Goal: Book appointment/travel/reservation

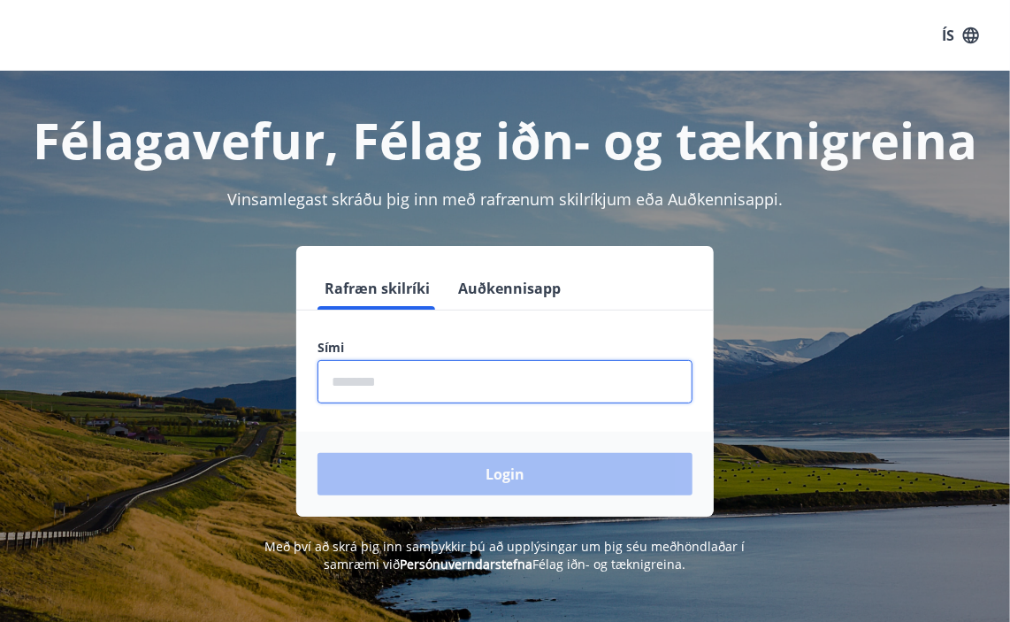
click at [406, 379] on input "phone" at bounding box center [505, 381] width 375 height 43
type input "********"
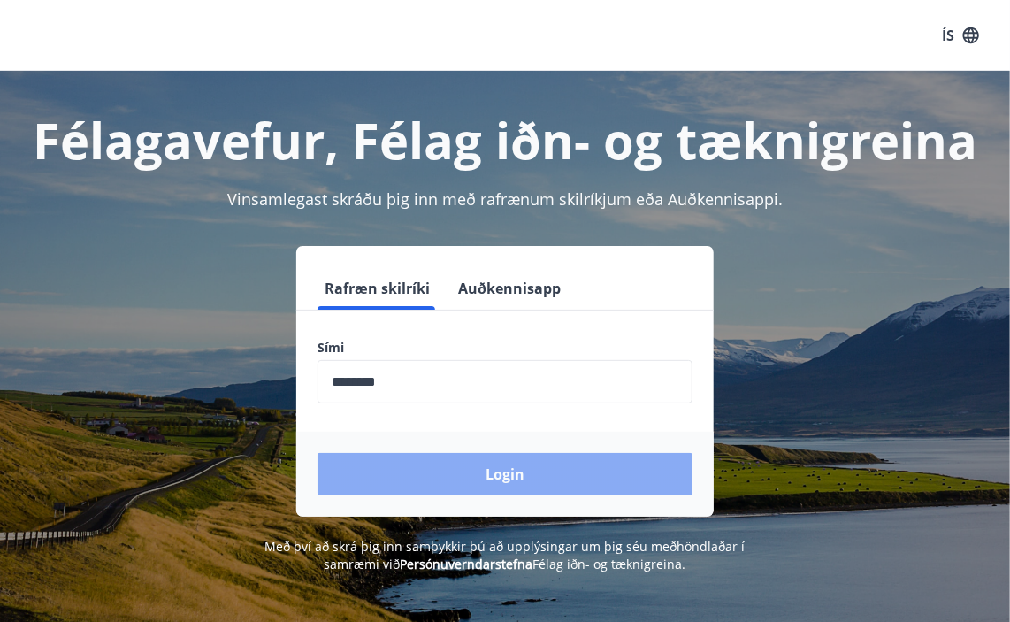
click at [513, 468] on button "Login" at bounding box center [505, 474] width 375 height 42
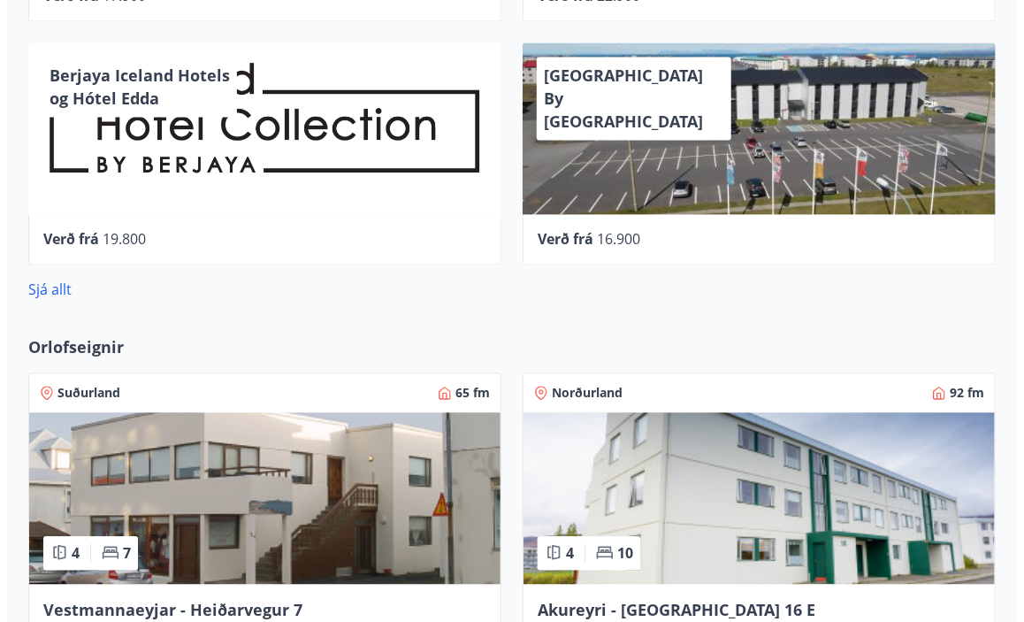
scroll to position [1290, 0]
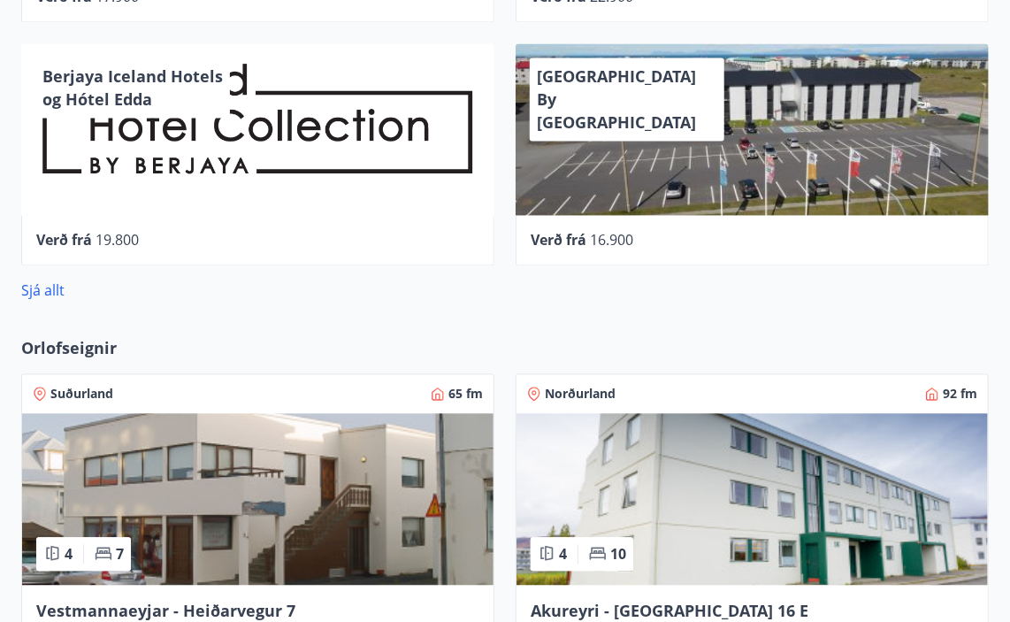
click at [593, 133] on div "[GEOGRAPHIC_DATA] By [GEOGRAPHIC_DATA]" at bounding box center [752, 129] width 473 height 172
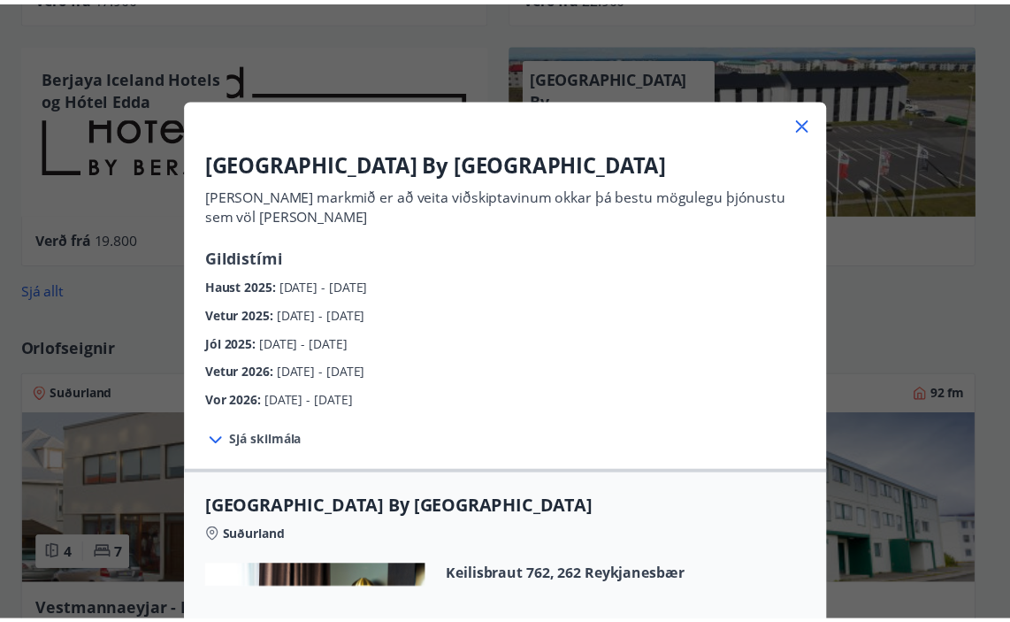
scroll to position [0, 0]
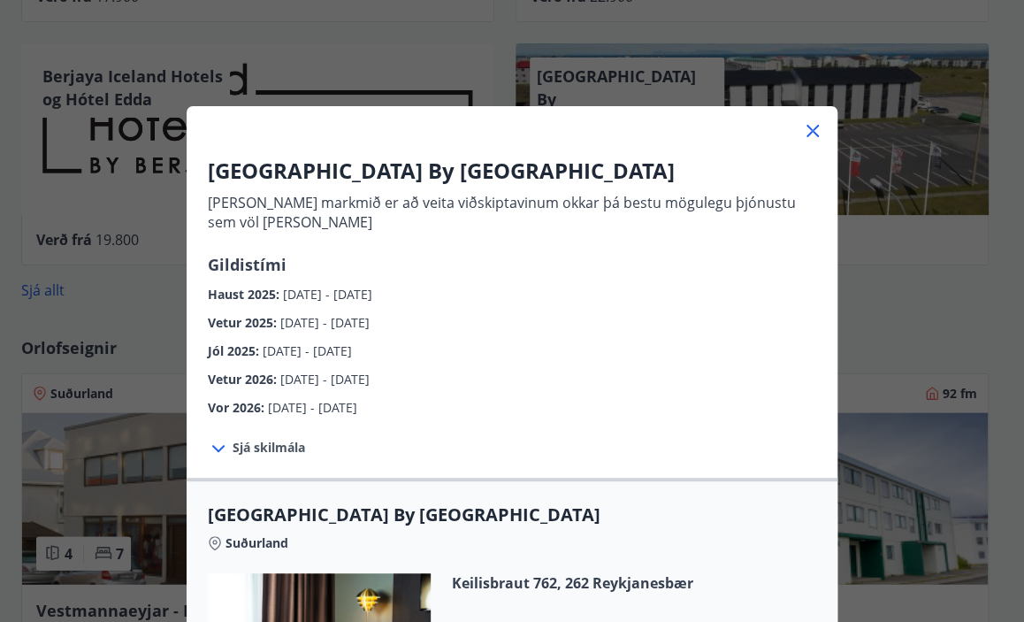
click at [812, 132] on icon at bounding box center [813, 131] width 3 height 3
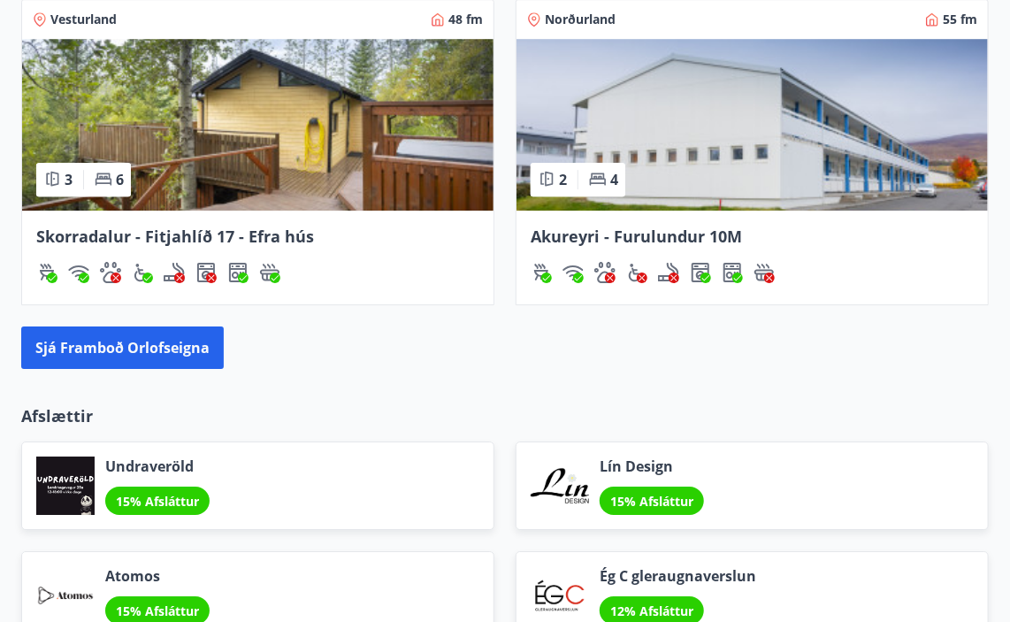
scroll to position [1992, 0]
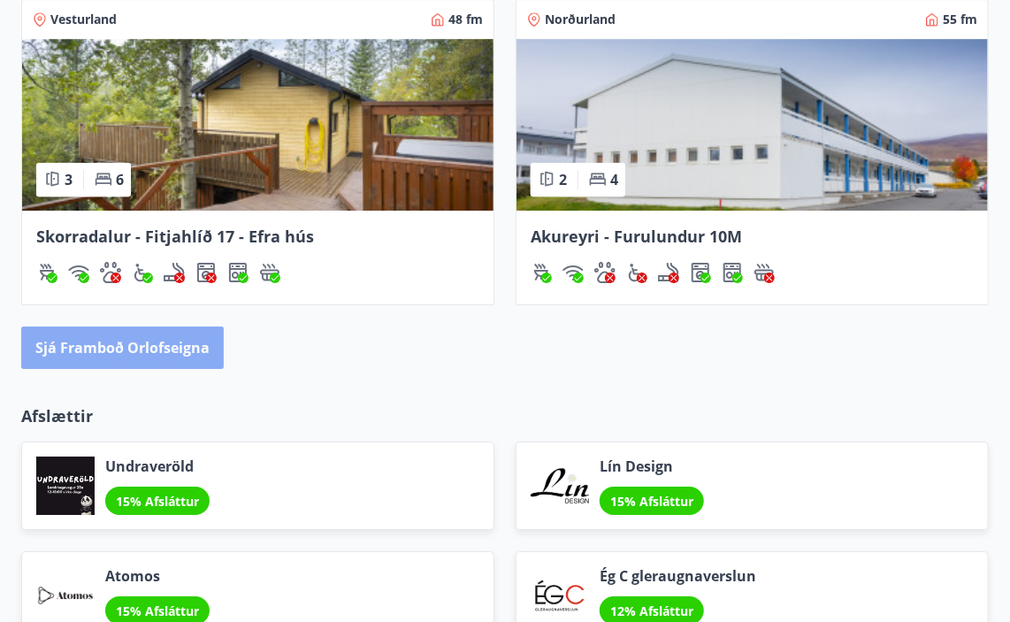
click at [145, 337] on button "Sjá framboð orlofseigna" at bounding box center [122, 347] width 203 height 42
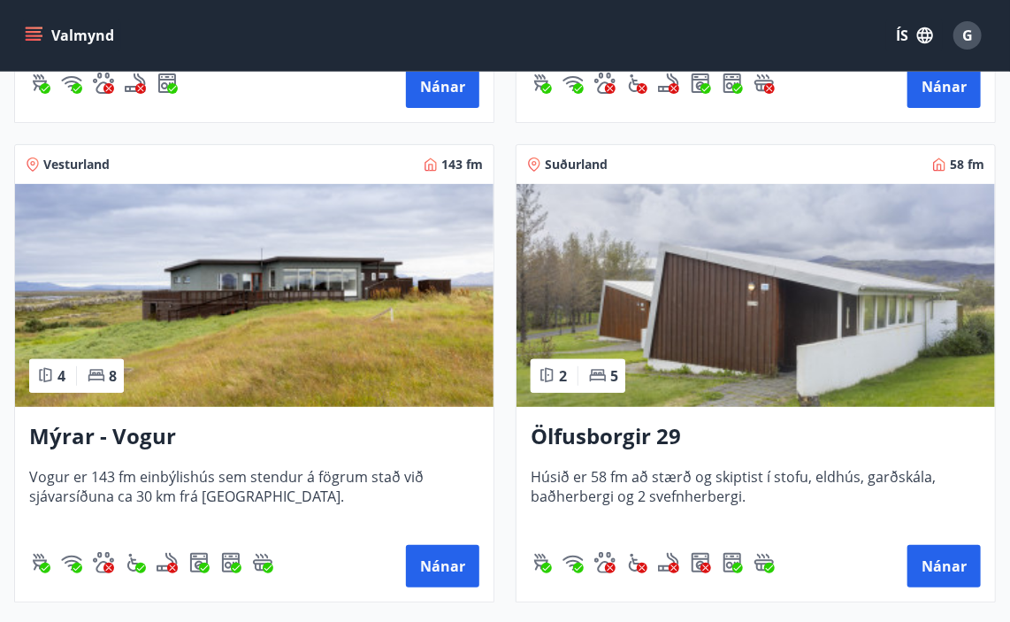
scroll to position [2645, 0]
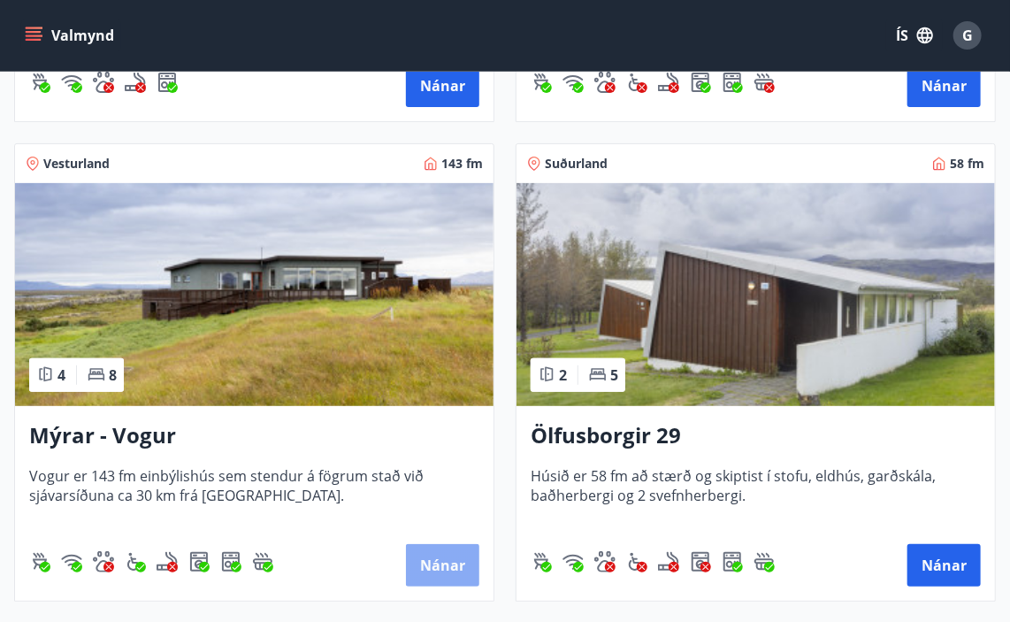
click at [451, 565] on button "Nánar" at bounding box center [442, 565] width 73 height 42
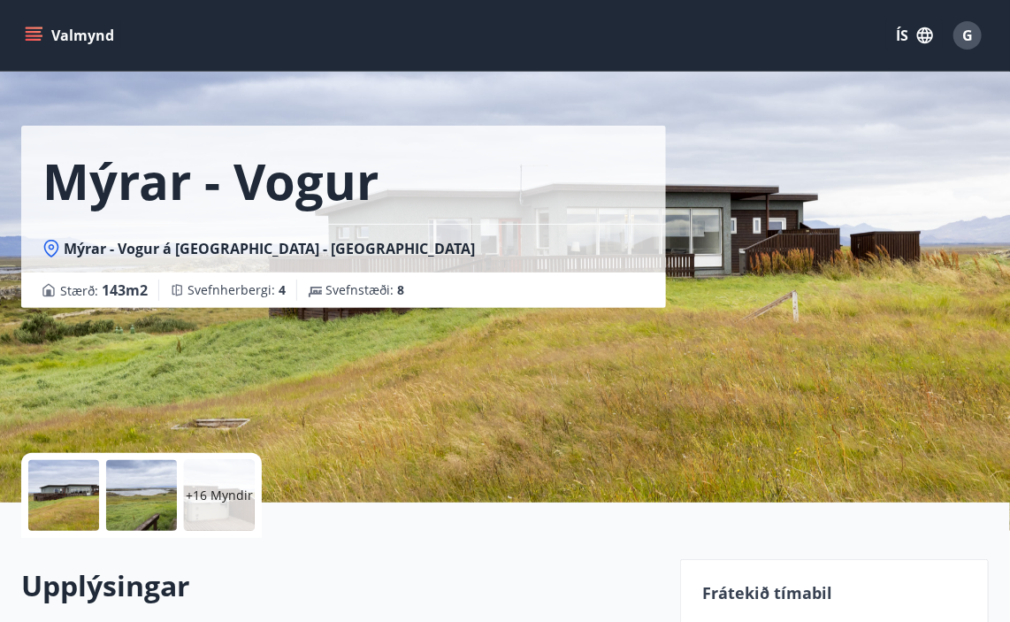
scroll to position [34, 0]
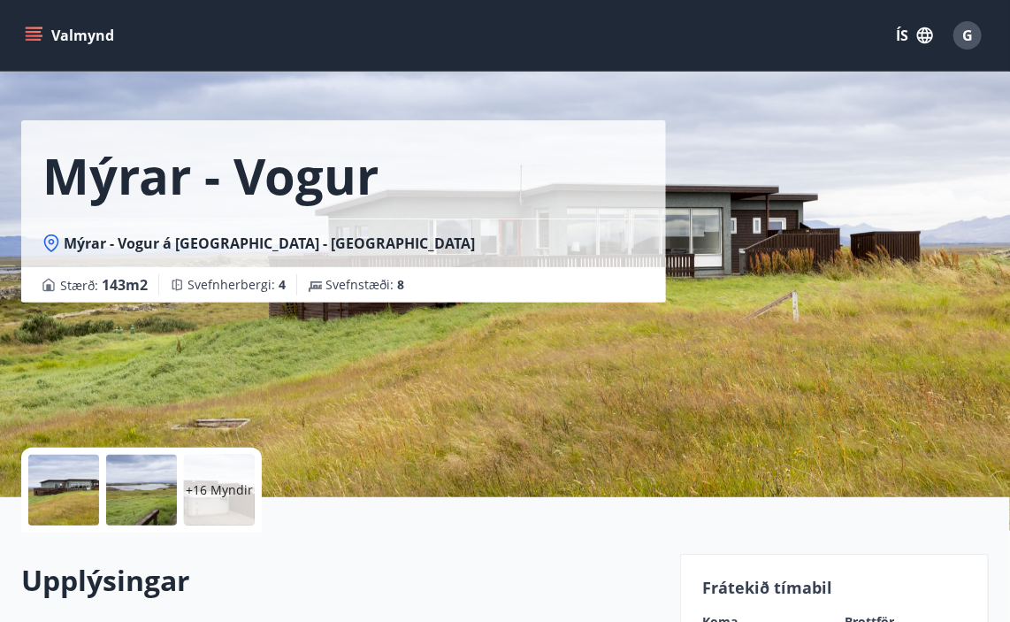
click at [549, 429] on div "Mýrar - Vogur Mýrar - Vogur á [GEOGRAPHIC_DATA] - [GEOGRAPHIC_DATA] Stærð : 143…" at bounding box center [343, 231] width 645 height 531
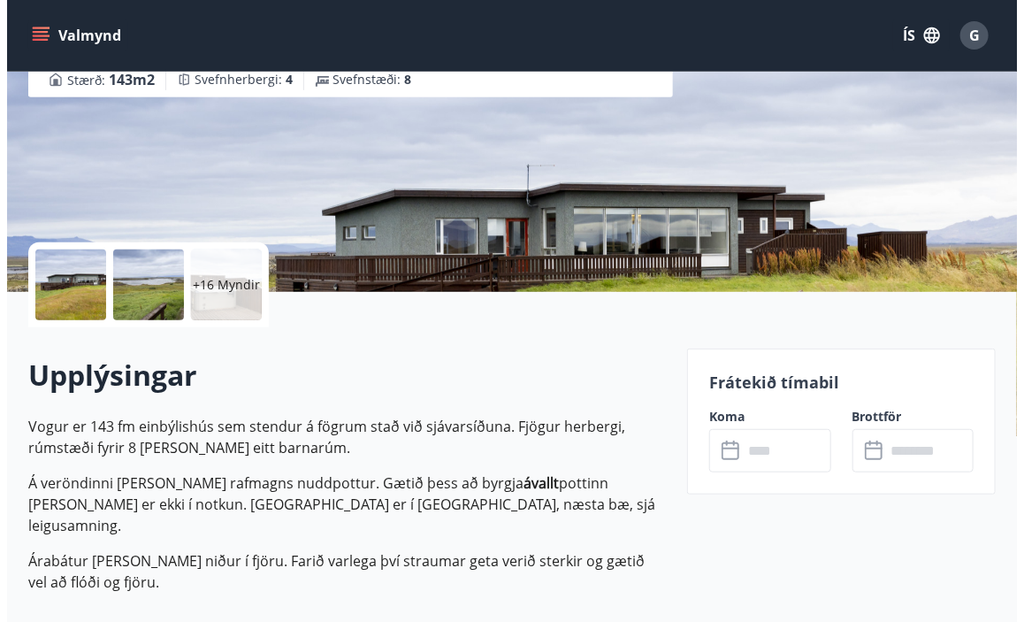
scroll to position [223, 0]
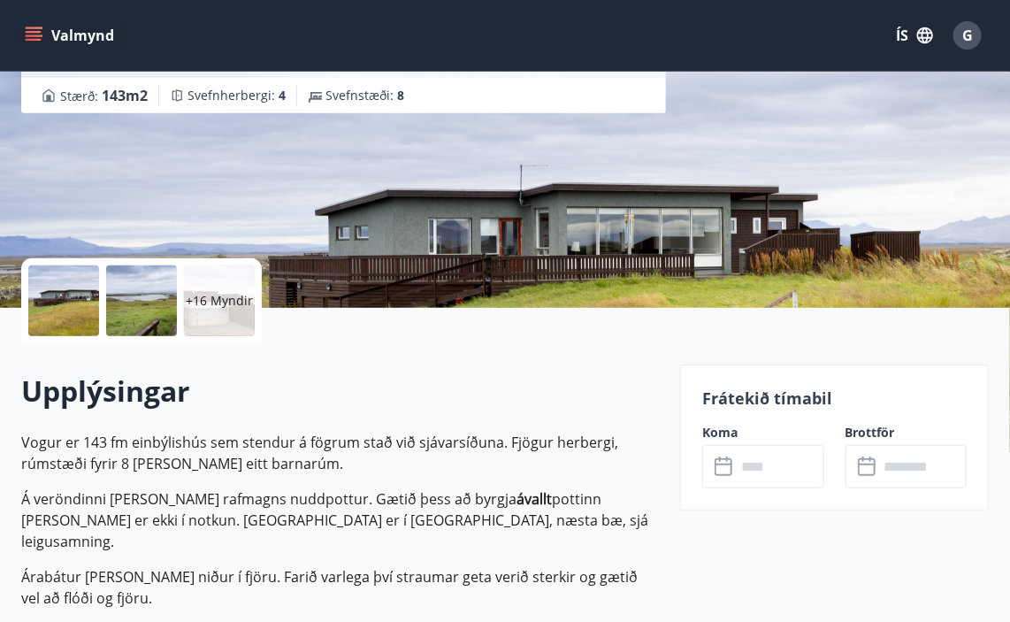
click at [222, 302] on p "+16 Myndir" at bounding box center [219, 301] width 67 height 18
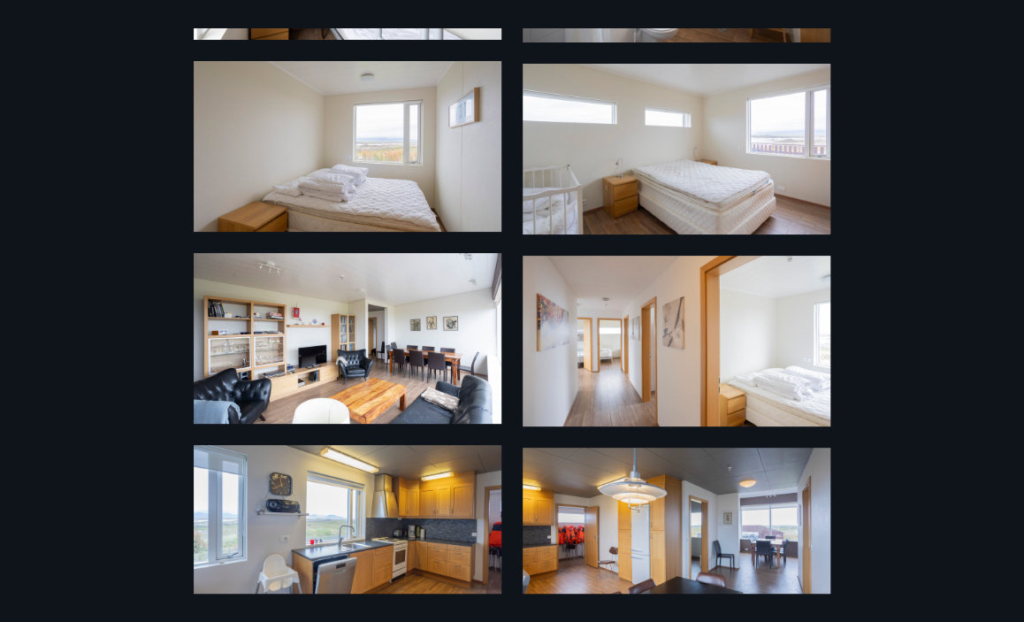
scroll to position [1192, 0]
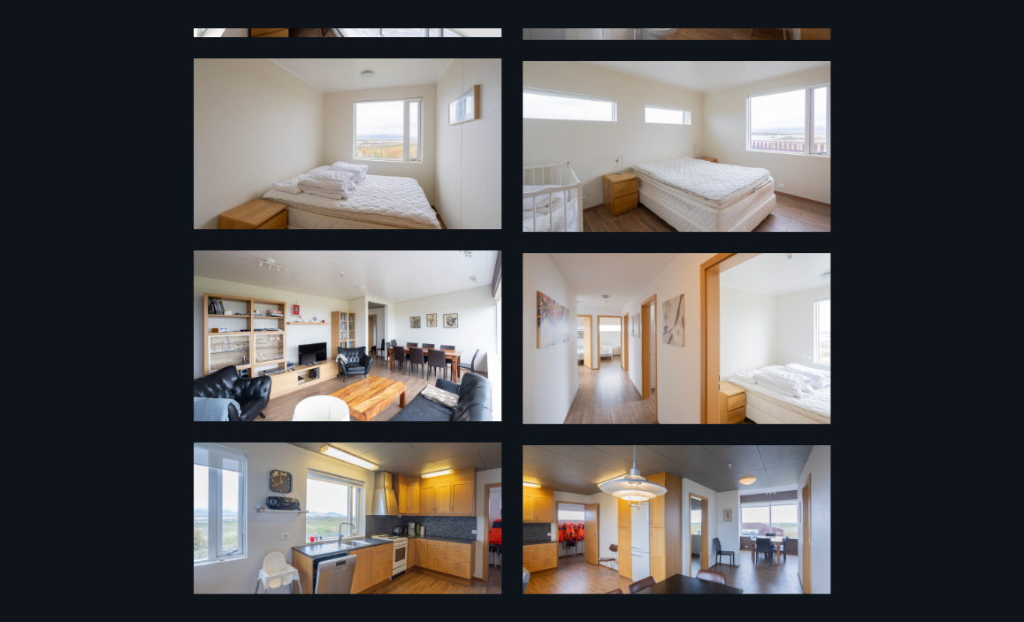
drag, startPoint x: 403, startPoint y: 249, endPoint x: 891, endPoint y: 114, distance: 505.5
click at [891, 114] on div "22 Myndir" at bounding box center [512, 310] width 1024 height 565
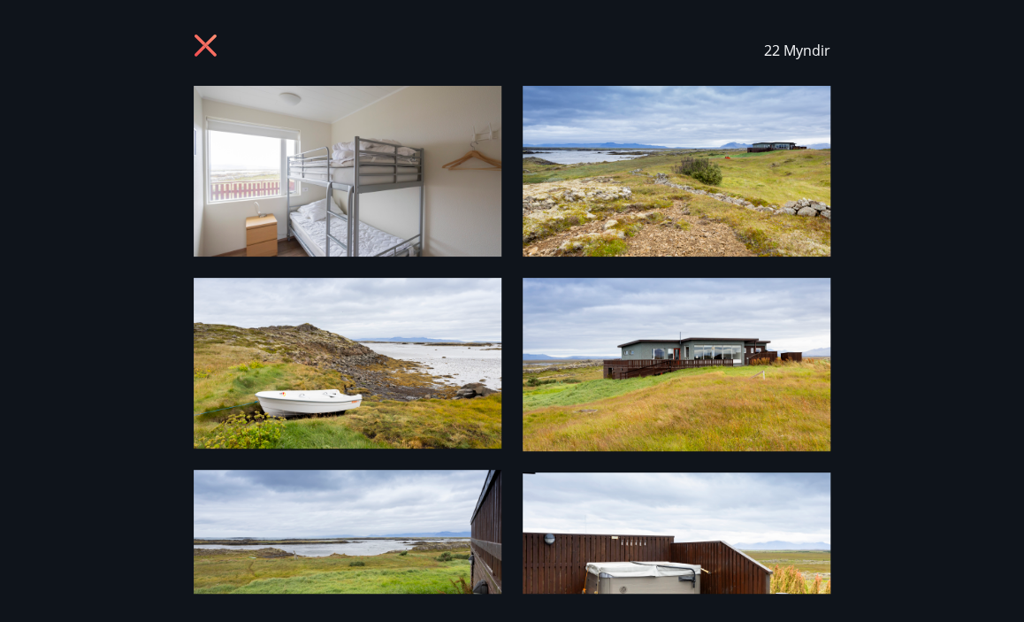
scroll to position [0, 0]
